Goal: Information Seeking & Learning: Learn about a topic

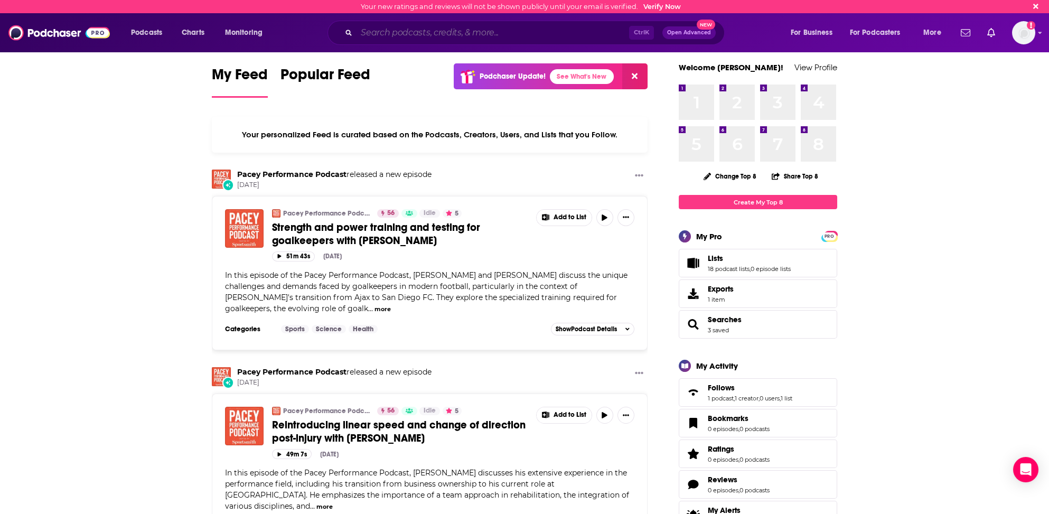
click at [408, 36] on input "Search podcasts, credits, & more..." at bounding box center [492, 32] width 272 height 17
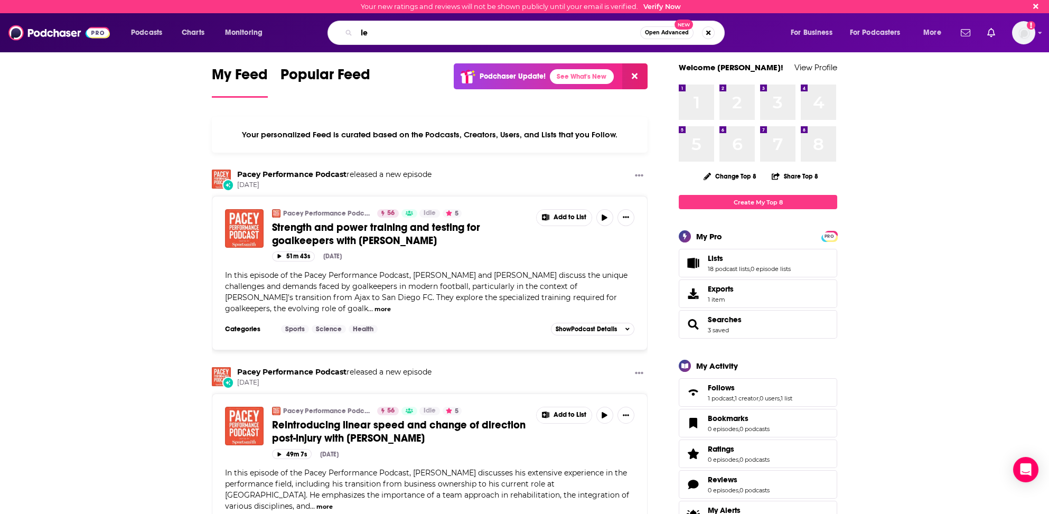
type input "l"
type input "diary of a ceo"
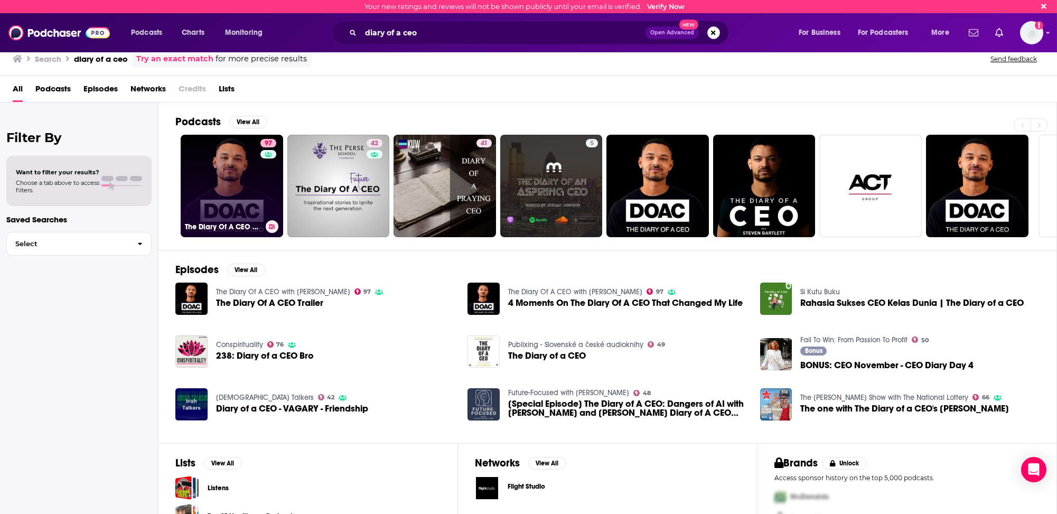
click at [200, 207] on link "97 The Diary Of A CEO with [PERSON_NAME]" at bounding box center [232, 186] width 102 height 102
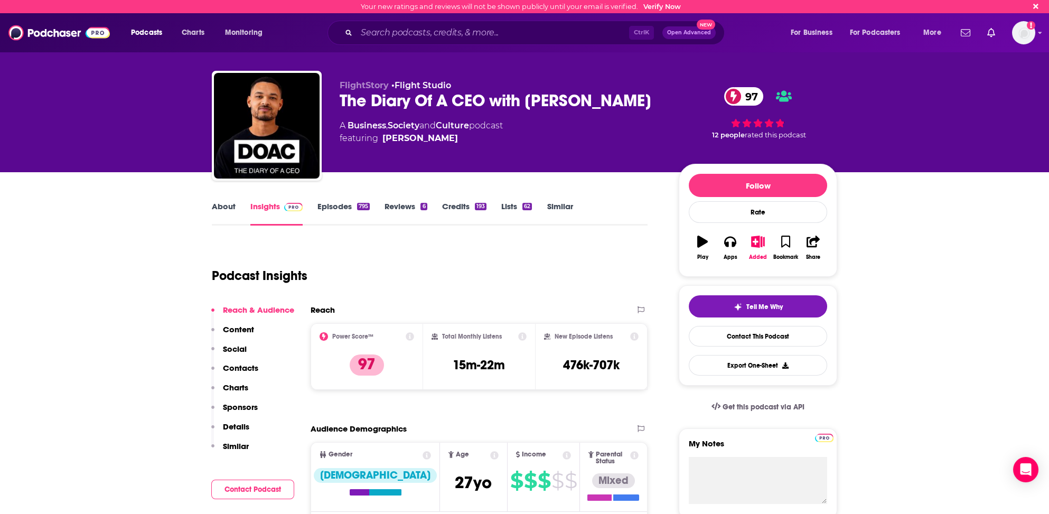
click at [562, 206] on link "Similar" at bounding box center [559, 213] width 26 height 24
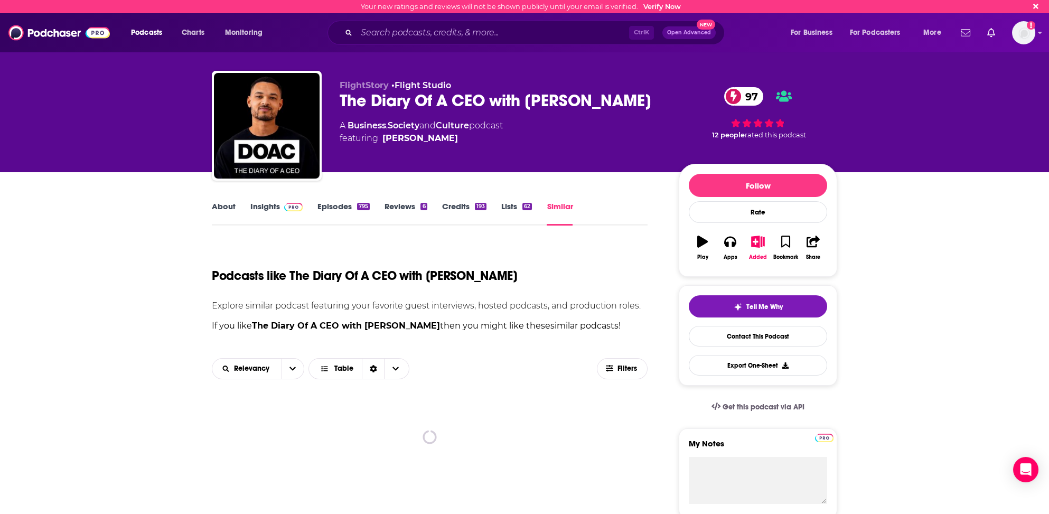
click at [552, 204] on link "Similar" at bounding box center [559, 213] width 26 height 24
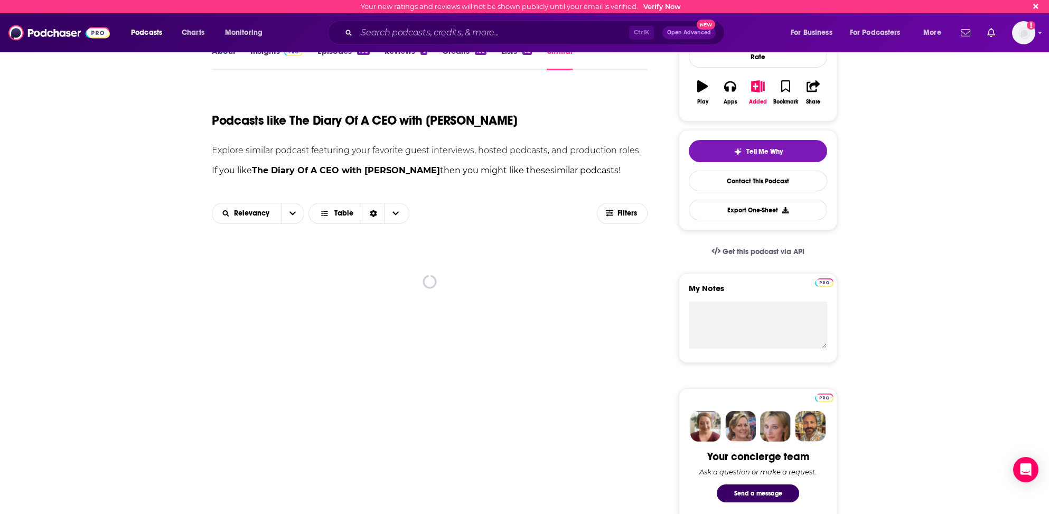
scroll to position [158, 0]
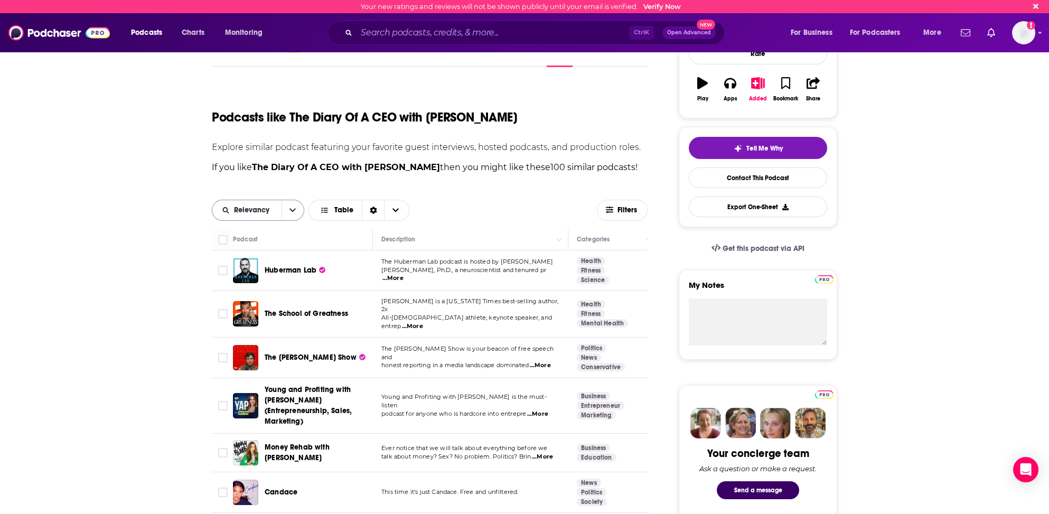
click at [251, 210] on span "Relevancy" at bounding box center [253, 209] width 39 height 7
click at [240, 282] on span "Power Score" at bounding box center [264, 283] width 62 height 6
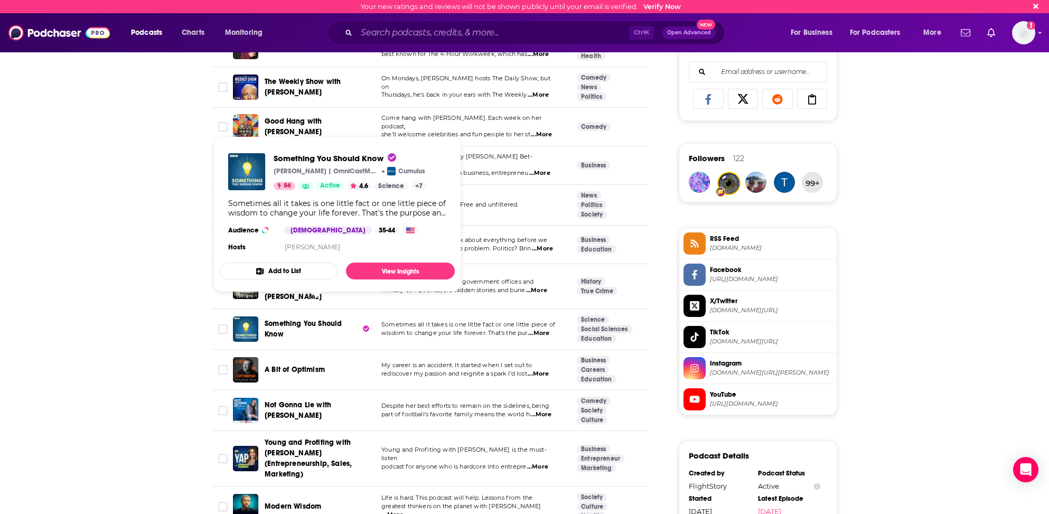
scroll to position [634, 0]
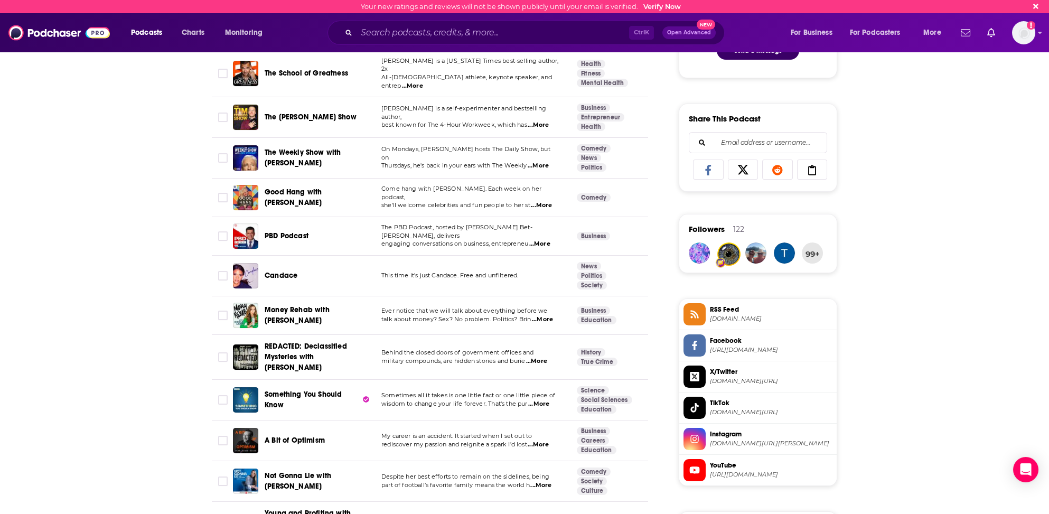
scroll to position [581, 0]
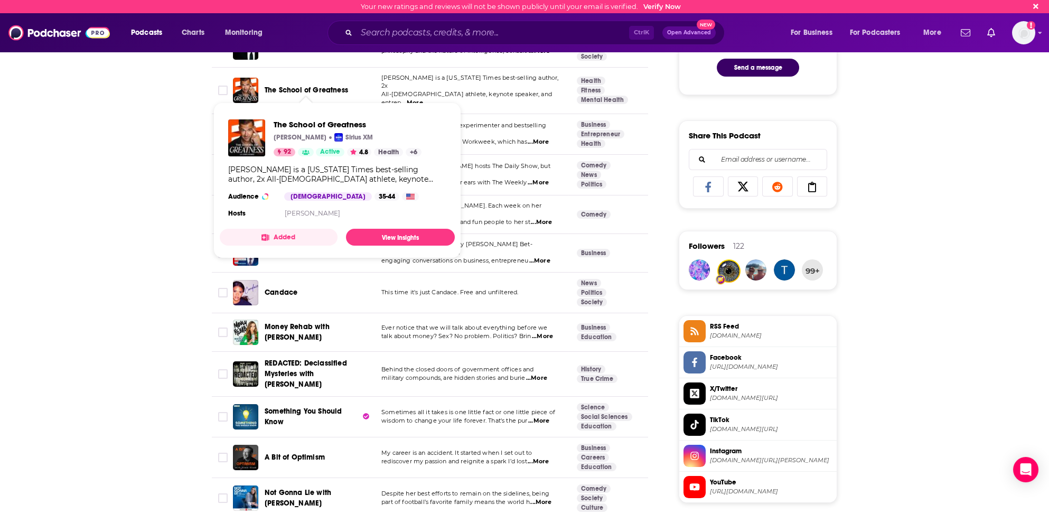
click at [306, 86] on span "The School of Greatness" at bounding box center [306, 90] width 83 height 9
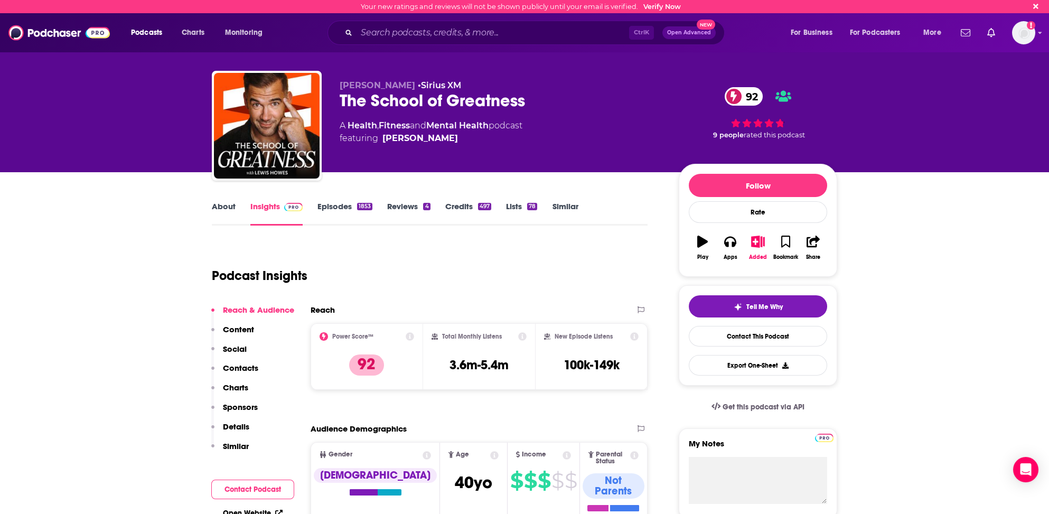
click at [563, 209] on link "Similar" at bounding box center [565, 213] width 26 height 24
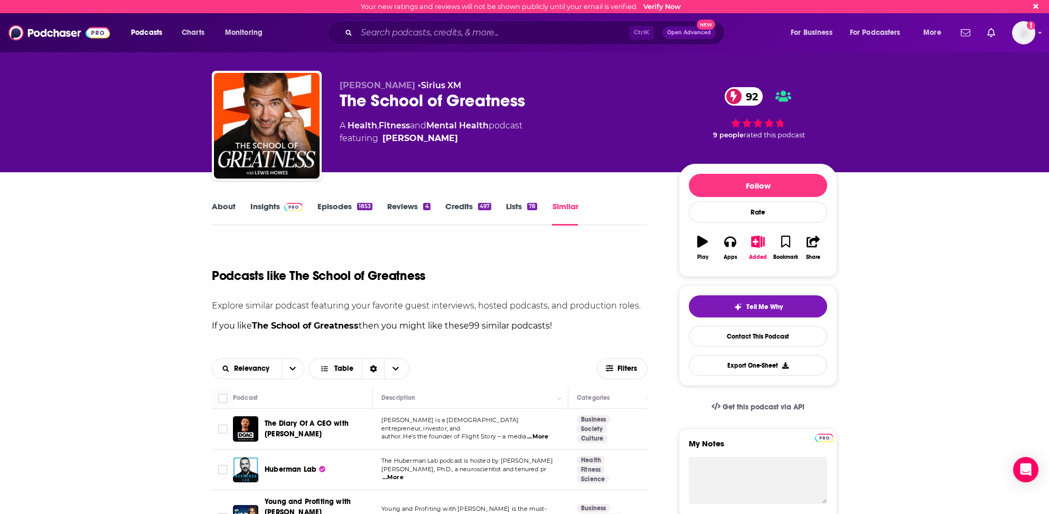
click at [569, 206] on link "Similar" at bounding box center [565, 213] width 26 height 24
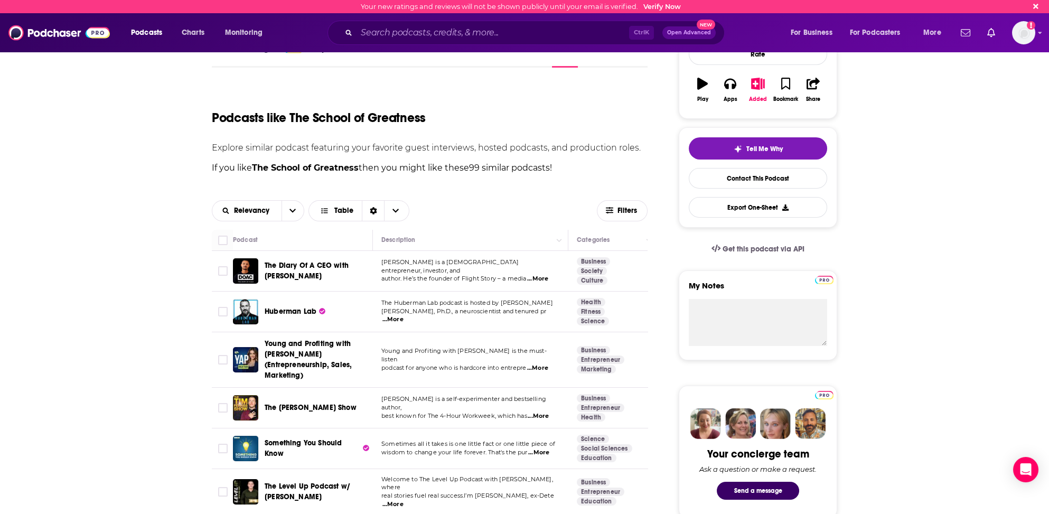
scroll to position [158, 0]
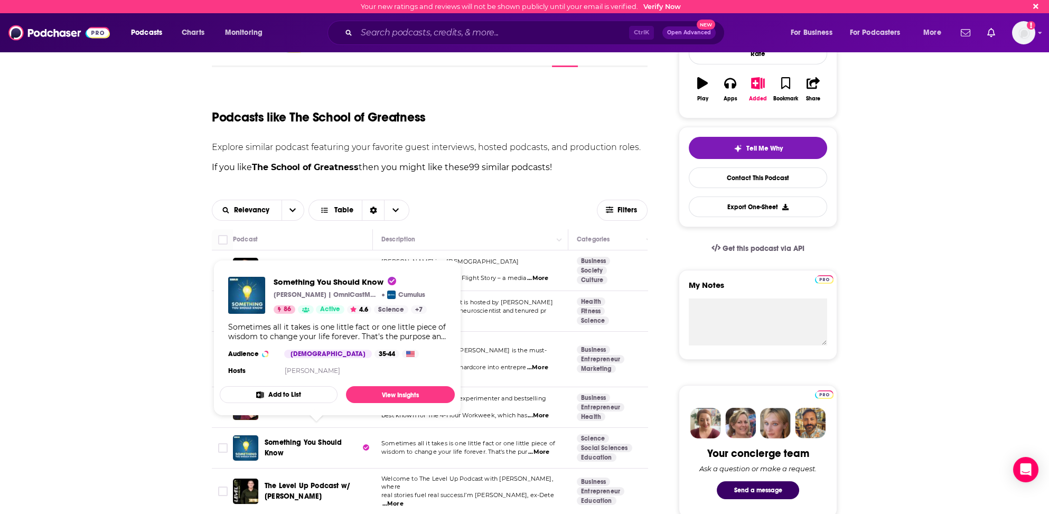
click at [338, 438] on span "Something You Should Know" at bounding box center [303, 448] width 77 height 20
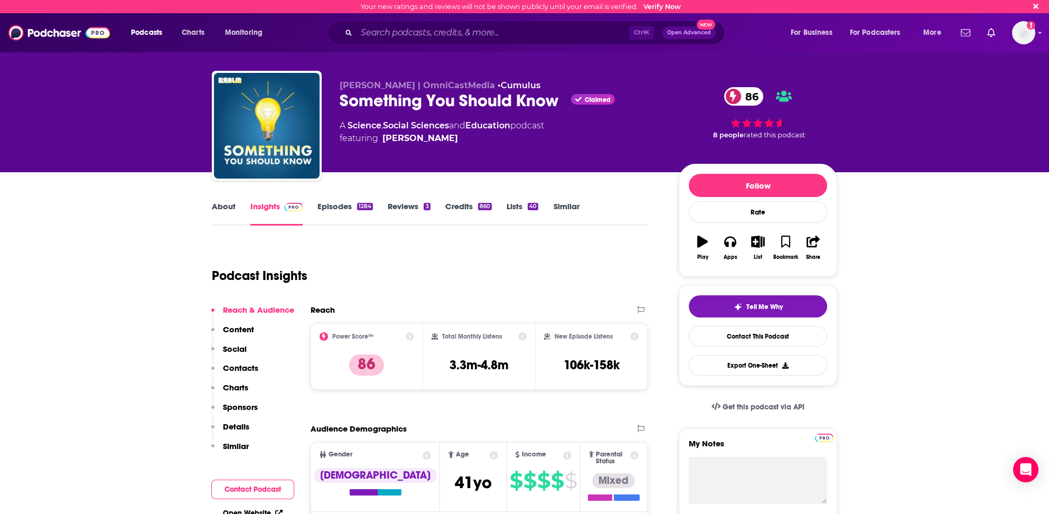
click at [223, 204] on link "About" at bounding box center [224, 213] width 24 height 24
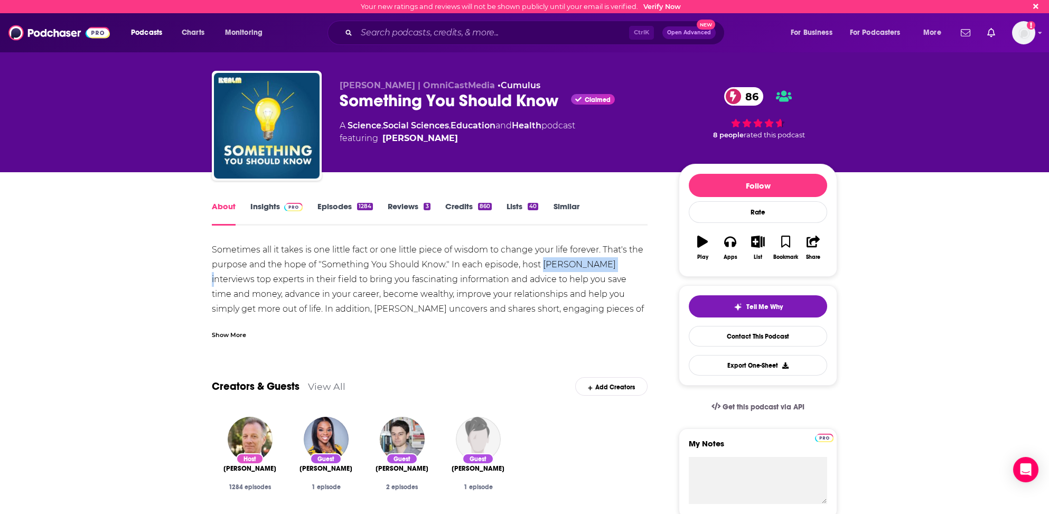
drag, startPoint x: 540, startPoint y: 263, endPoint x: 603, endPoint y: 268, distance: 64.1
click at [603, 268] on div "Sometimes all it takes is one little fact or one little piece of wisdom to chan…" at bounding box center [430, 308] width 436 height 133
copy div "[PERSON_NAME]"
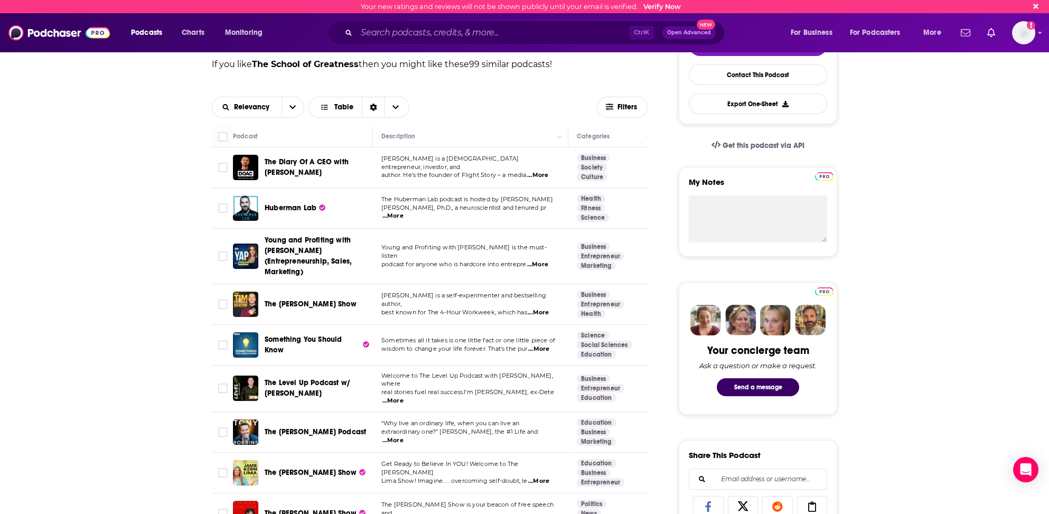
scroll to position [264, 0]
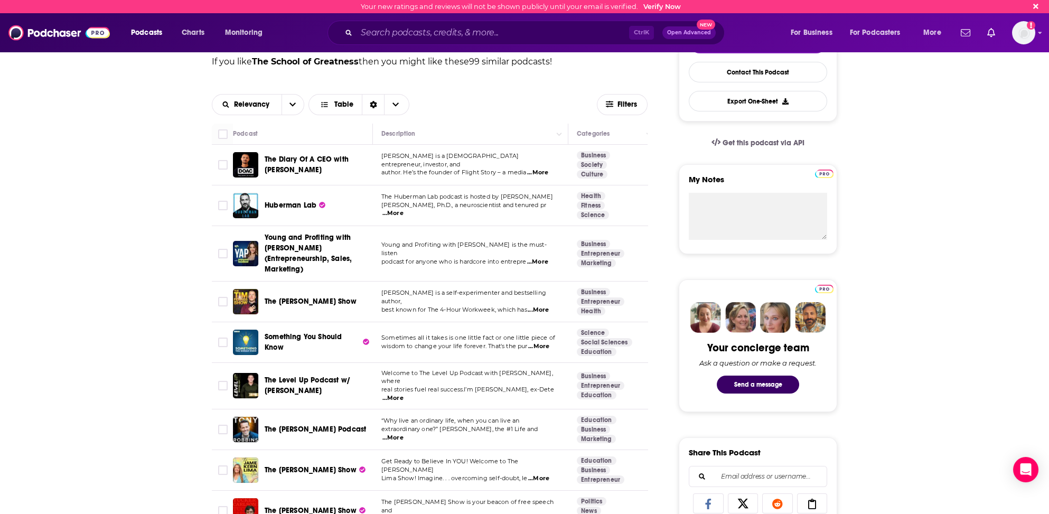
click at [403, 394] on span "...More" at bounding box center [392, 398] width 21 height 8
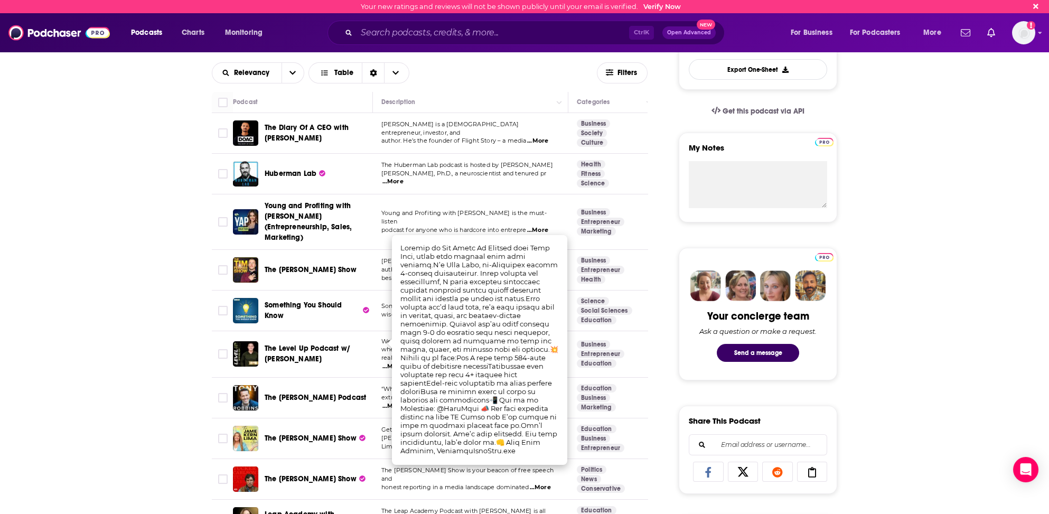
scroll to position [317, 0]
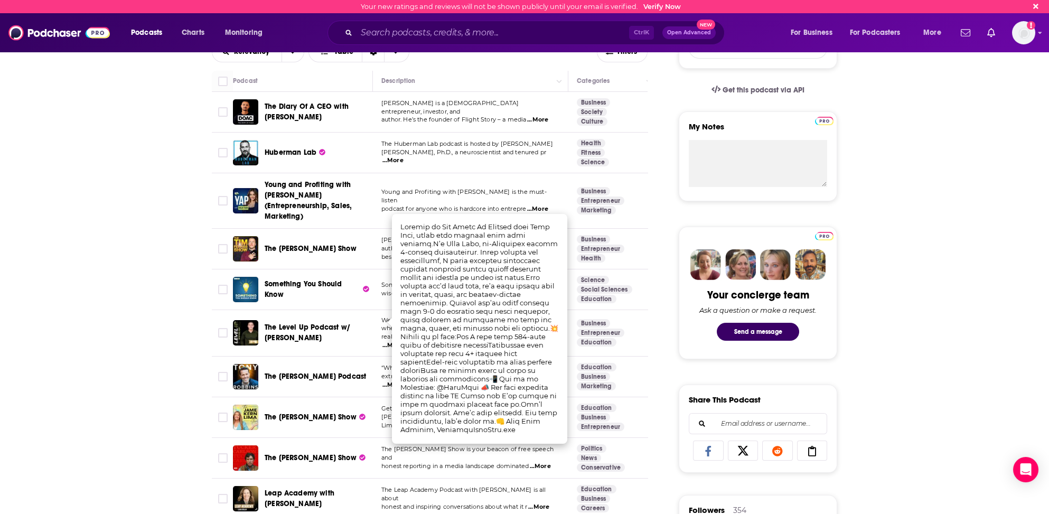
click at [357, 404] on div "The [PERSON_NAME] Show" at bounding box center [320, 416] width 110 height 25
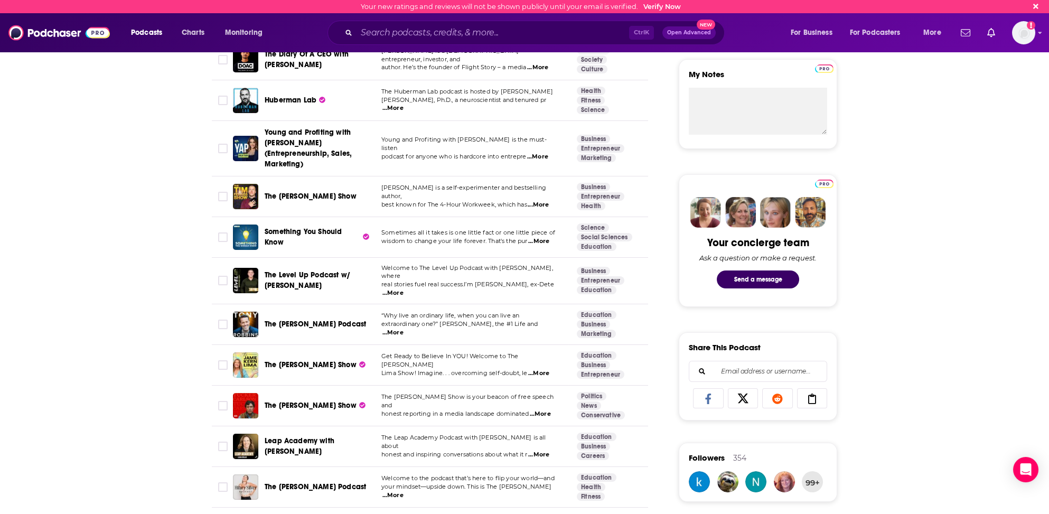
scroll to position [370, 0]
click at [542, 450] on span "...More" at bounding box center [538, 454] width 21 height 8
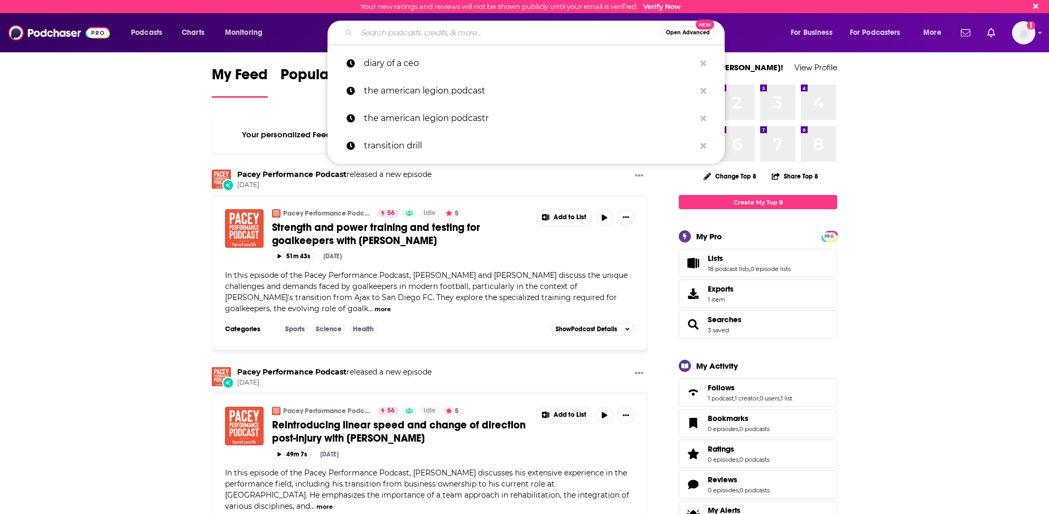
click at [401, 31] on input "Search podcasts, credits, & more..." at bounding box center [508, 32] width 305 height 17
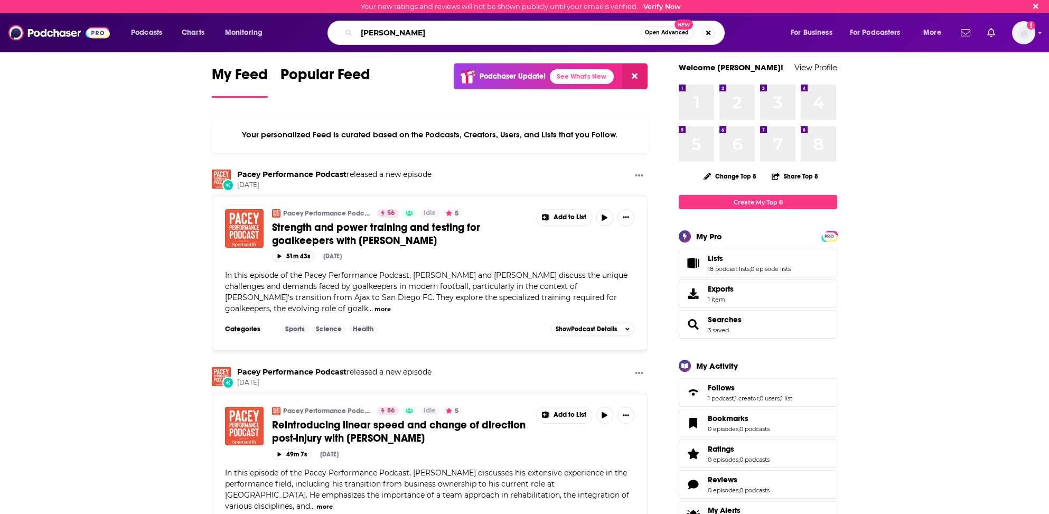
type input "Jane Goodall"
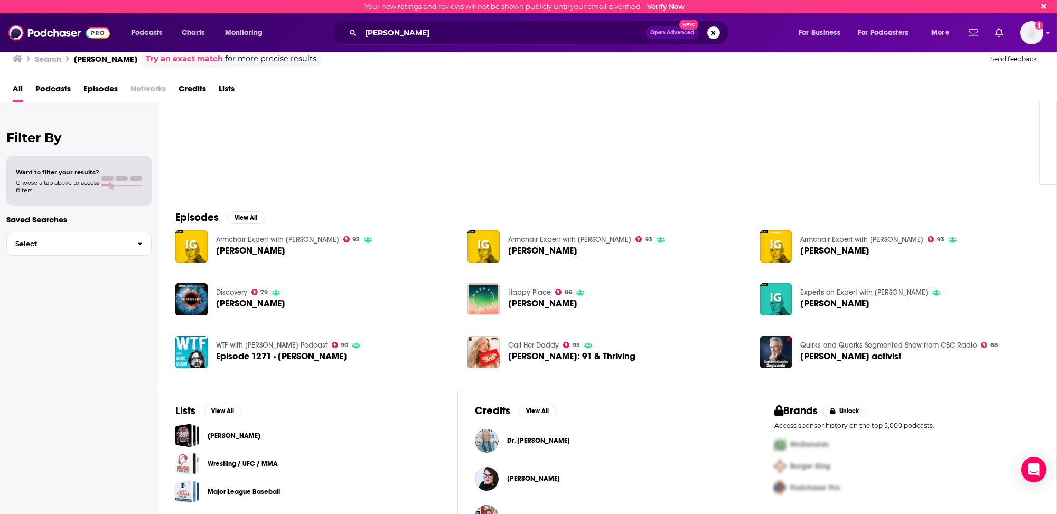
scroll to position [81, 0]
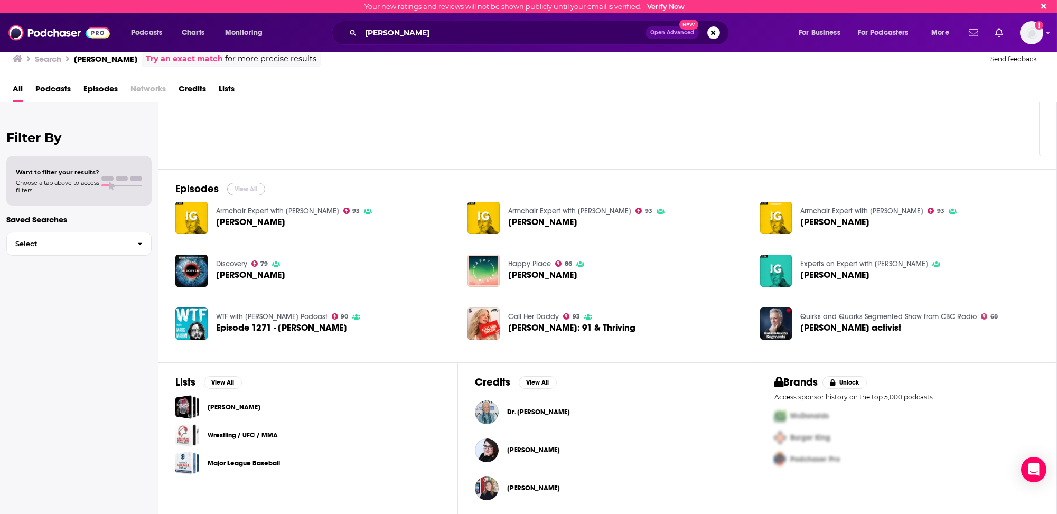
click at [246, 185] on button "View All" at bounding box center [246, 189] width 38 height 13
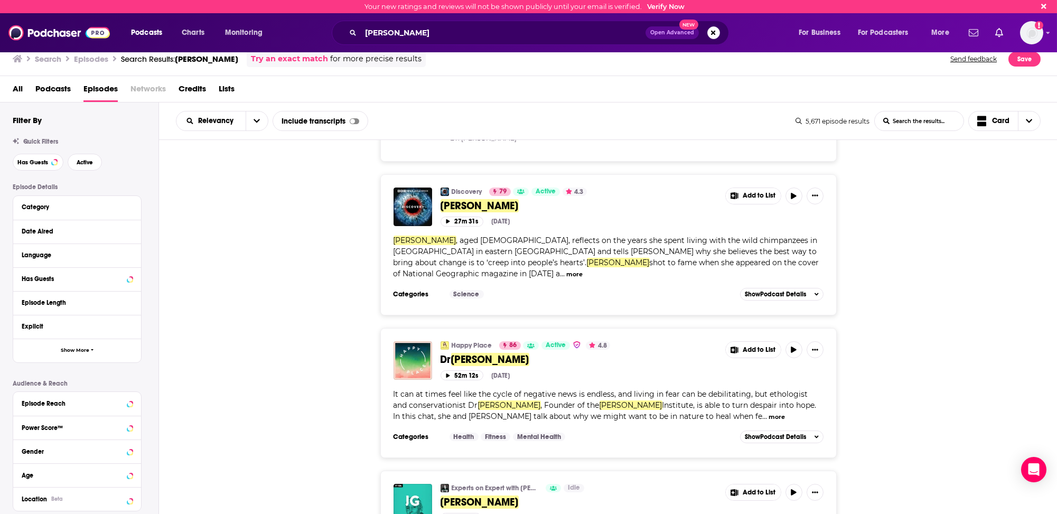
scroll to position [528, 0]
